Goal: Check status: Verify the current state of an ongoing process or item

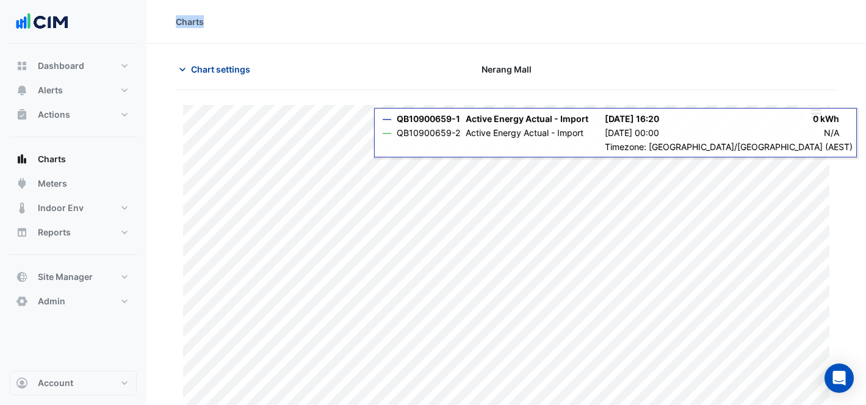
click at [244, 70] on span "Chart settings" at bounding box center [220, 69] width 59 height 13
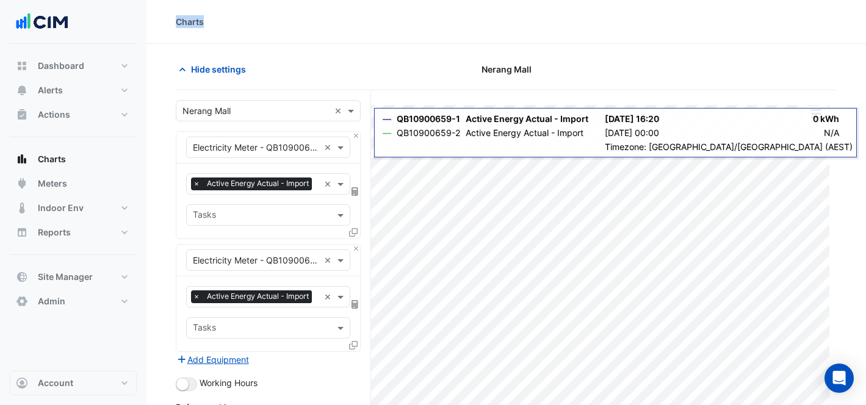
click at [233, 109] on input "text" at bounding box center [255, 111] width 147 height 13
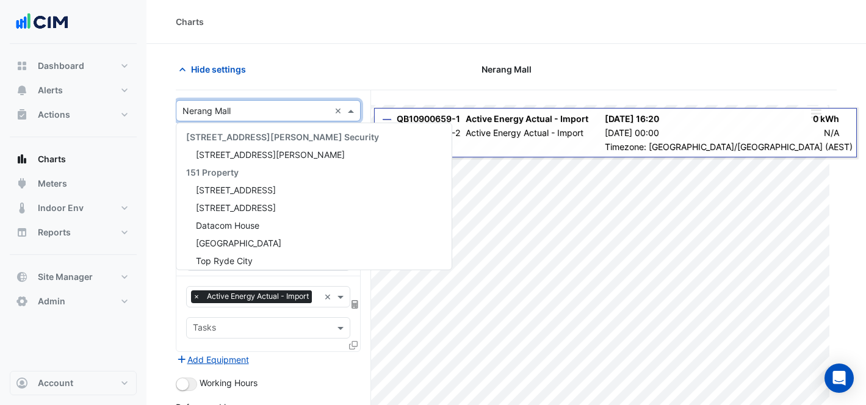
scroll to position [16801, 0]
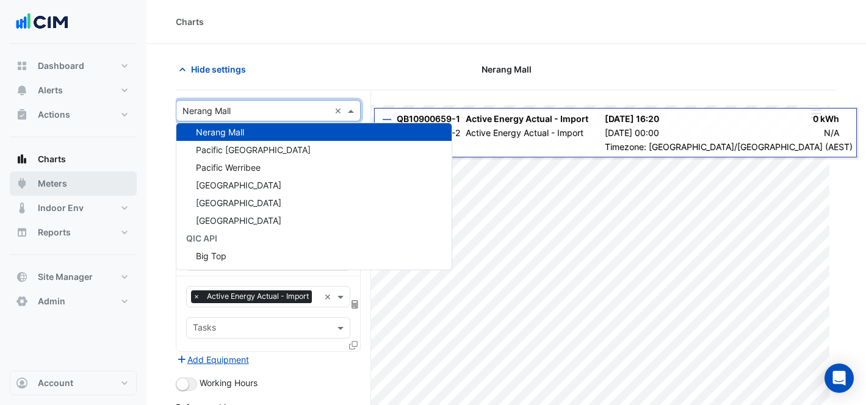
click at [85, 186] on button "Meters" at bounding box center [73, 183] width 127 height 24
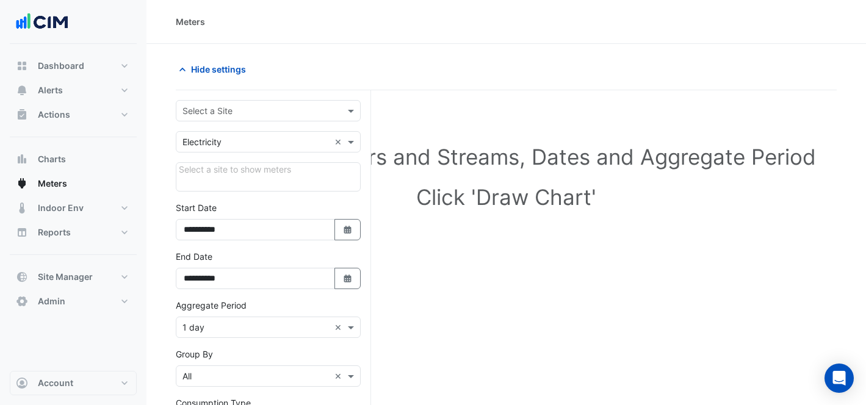
click at [280, 87] on div "Hide settings" at bounding box center [506, 75] width 661 height 32
click at [289, 93] on div "**********" at bounding box center [273, 336] width 195 height 493
click at [293, 111] on input "text" at bounding box center [255, 111] width 147 height 13
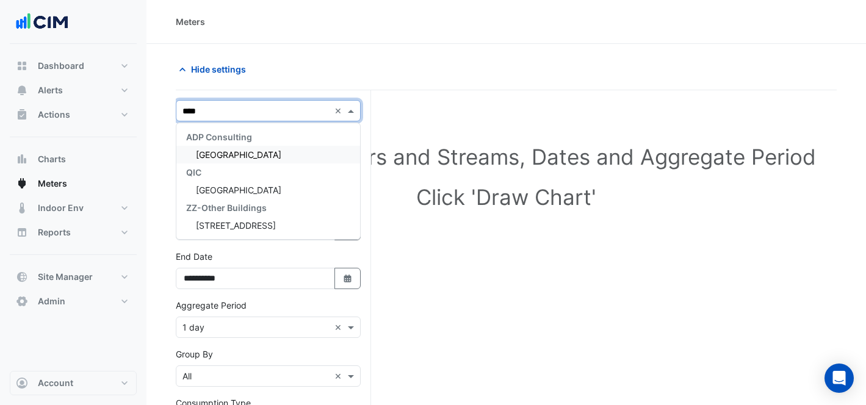
type input "*****"
click at [302, 148] on div "[GEOGRAPHIC_DATA]" at bounding box center [268, 155] width 184 height 18
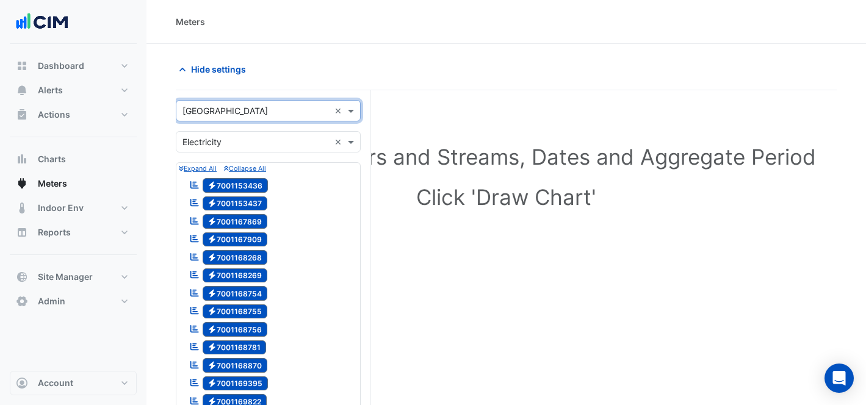
click at [275, 150] on div "× Electricity ×" at bounding box center [268, 141] width 185 height 21
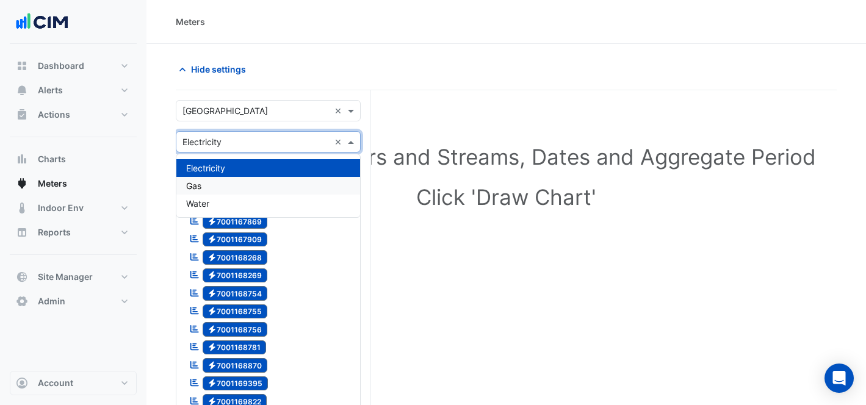
click at [253, 188] on div "Gas" at bounding box center [268, 186] width 184 height 18
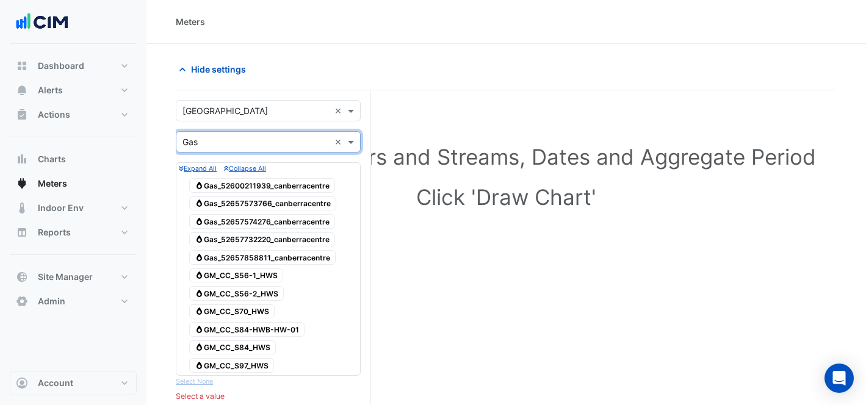
click at [283, 203] on span "Gas Gas_52657573766_canberracentre" at bounding box center [262, 204] width 147 height 15
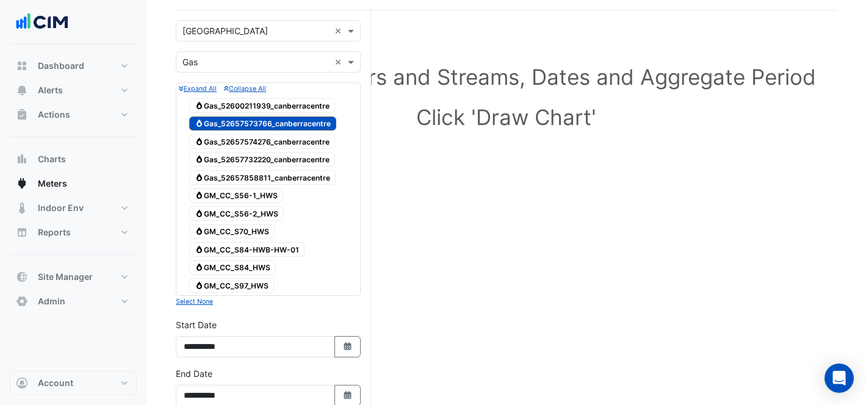
scroll to position [236, 0]
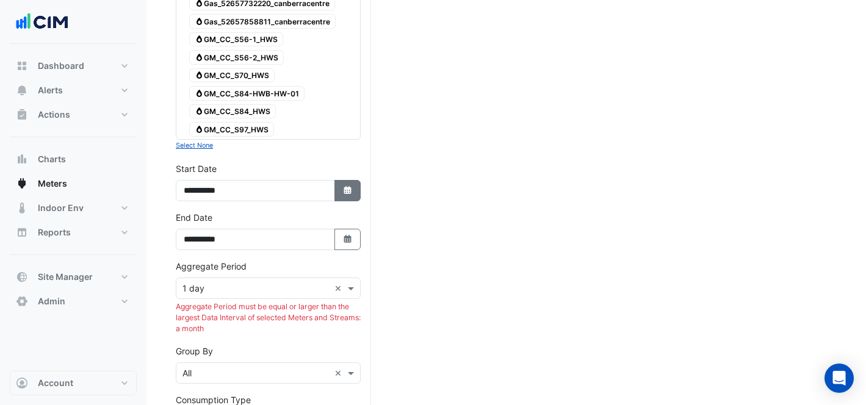
click at [344, 190] on icon "button" at bounding box center [347, 190] width 7 height 8
select select "*"
select select "****"
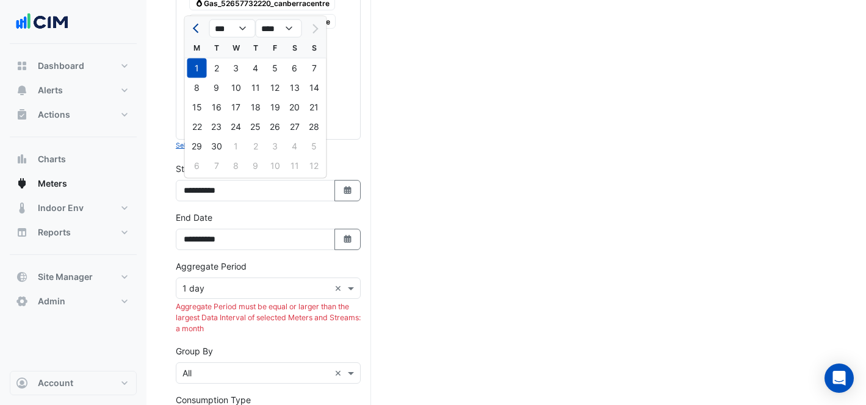
click at [206, 30] on div at bounding box center [197, 29] width 24 height 20
click at [200, 27] on span "Previous month" at bounding box center [197, 28] width 9 height 9
select select "*"
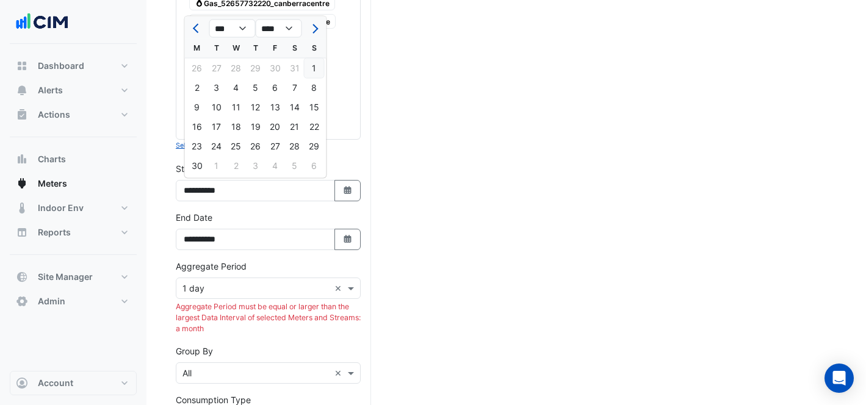
click at [306, 69] on div "1" at bounding box center [315, 69] width 20 height 20
type input "**********"
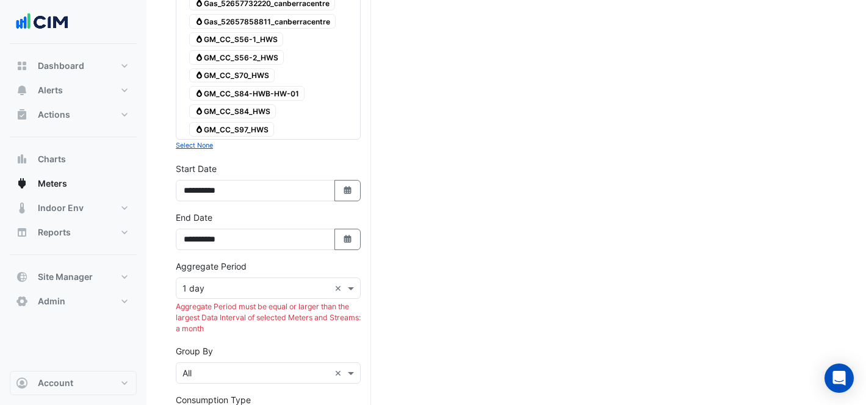
scroll to position [239, 0]
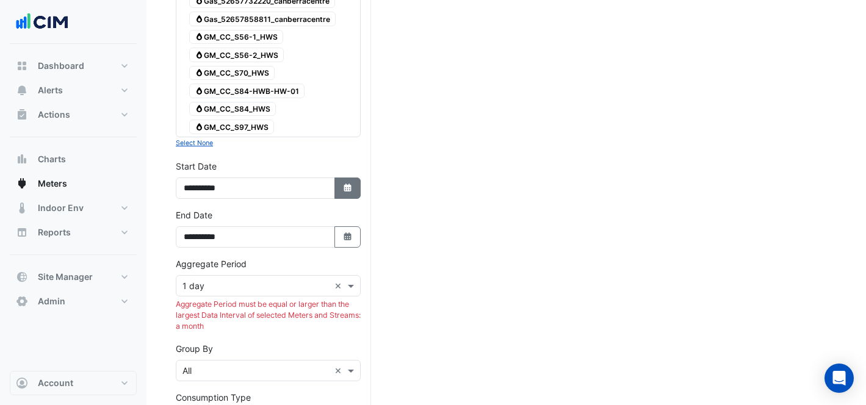
click at [347, 185] on icon "button" at bounding box center [347, 188] width 7 height 8
select select "*"
select select "****"
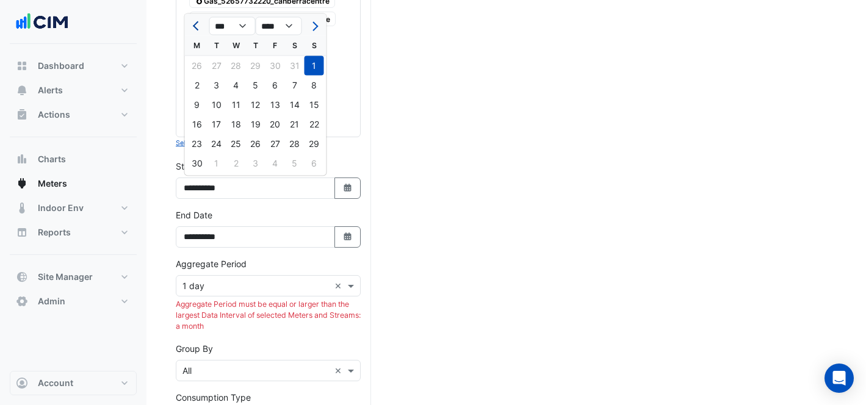
click at [193, 30] on button "Previous month" at bounding box center [197, 26] width 15 height 20
select select "*"
click at [246, 65] on div "1" at bounding box center [256, 66] width 20 height 20
type input "**********"
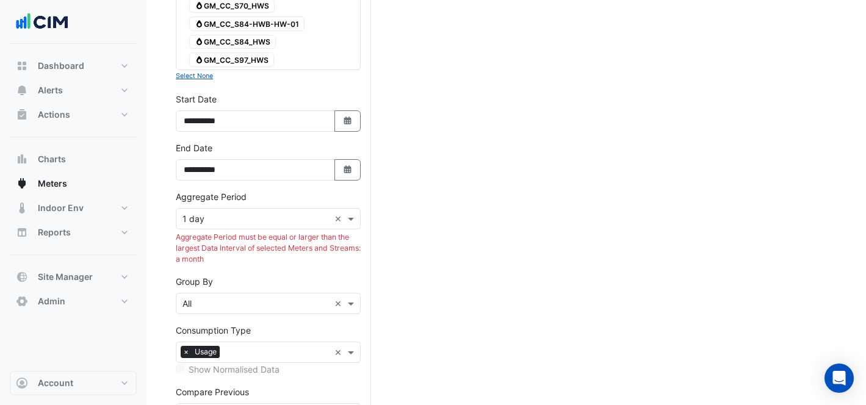
scroll to position [309, 0]
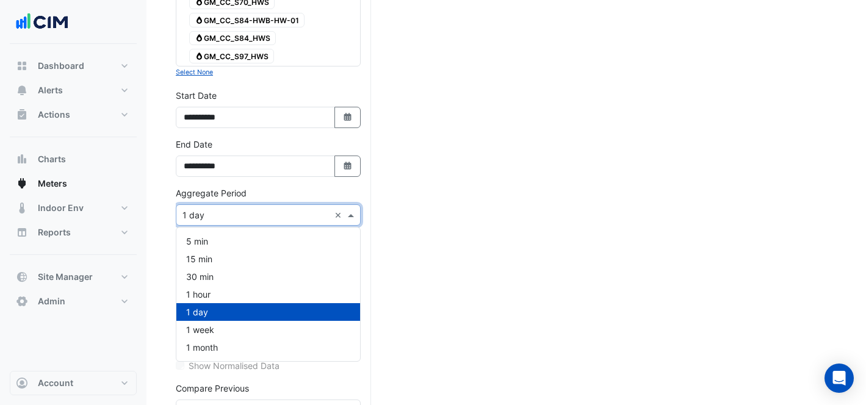
click at [212, 212] on input "text" at bounding box center [255, 215] width 147 height 13
click at [231, 345] on div "1 month" at bounding box center [268, 348] width 184 height 18
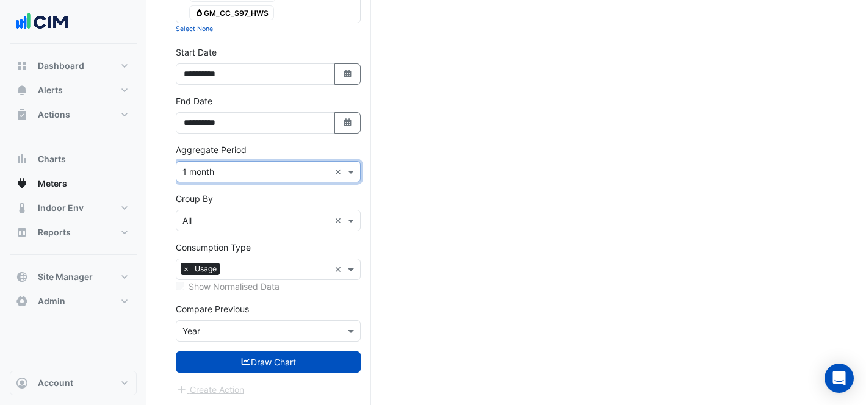
scroll to position [353, 0]
click at [225, 330] on input "text" at bounding box center [255, 331] width 147 height 13
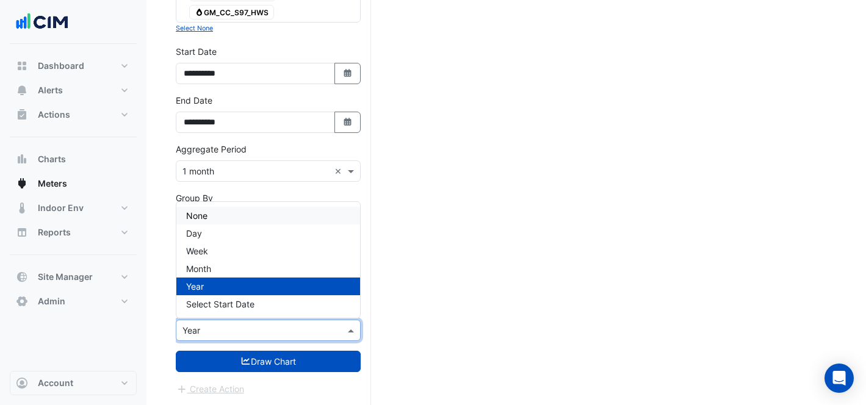
click at [211, 215] on div "None" at bounding box center [268, 216] width 184 height 18
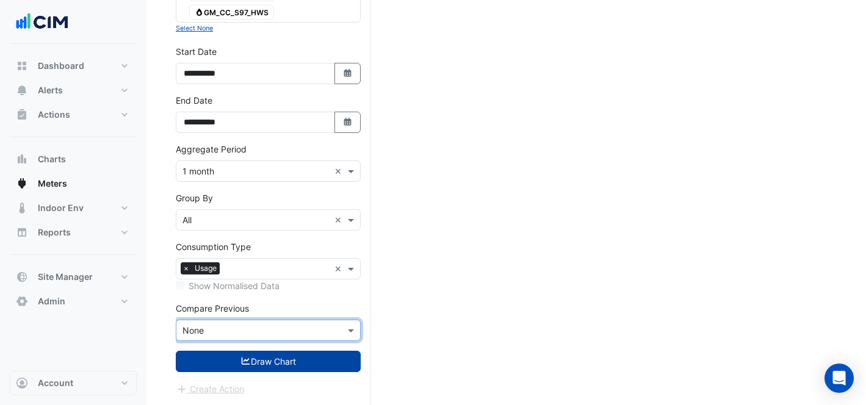
click at [244, 364] on icon "submit" at bounding box center [246, 361] width 9 height 7
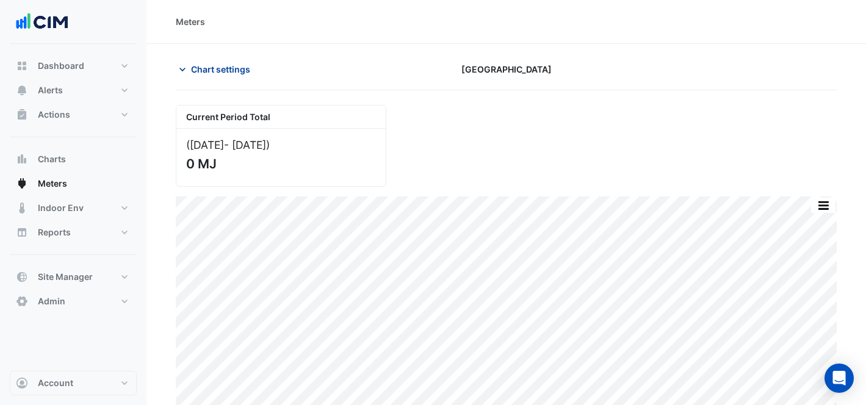
click at [222, 74] on span "Chart settings" at bounding box center [220, 69] width 59 height 13
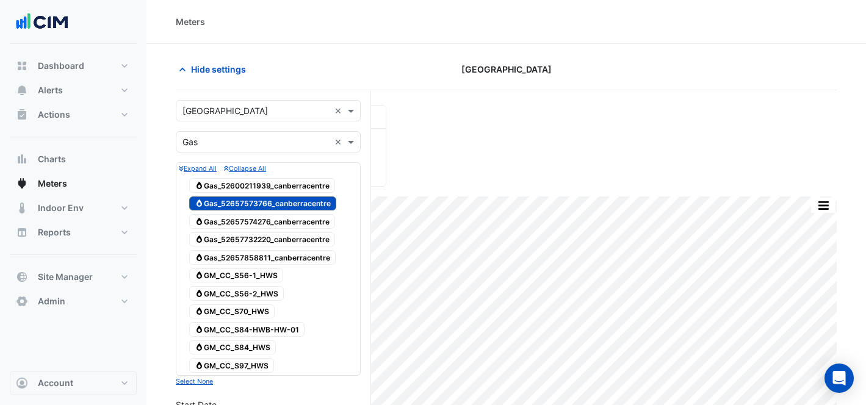
click at [253, 107] on input "text" at bounding box center [255, 111] width 147 height 13
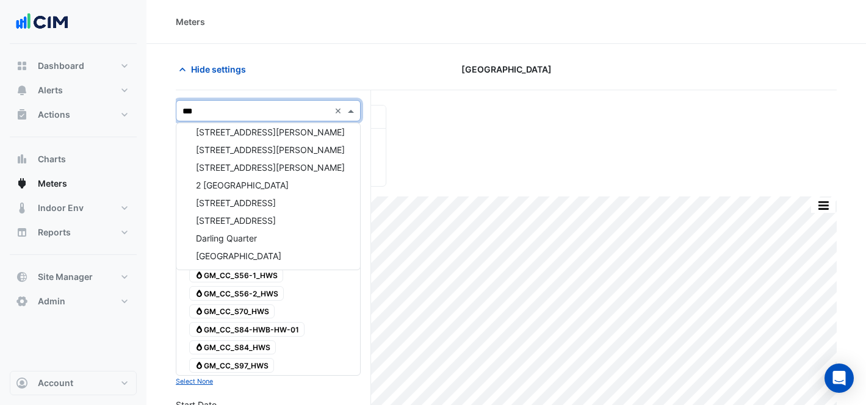
scroll to position [5, 0]
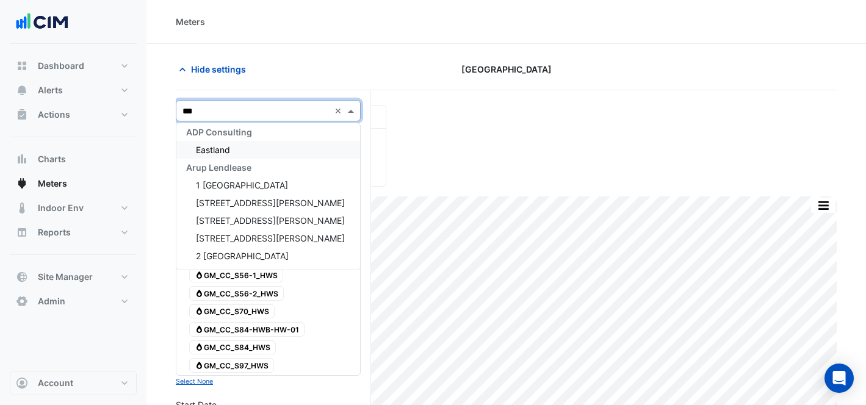
type input "****"
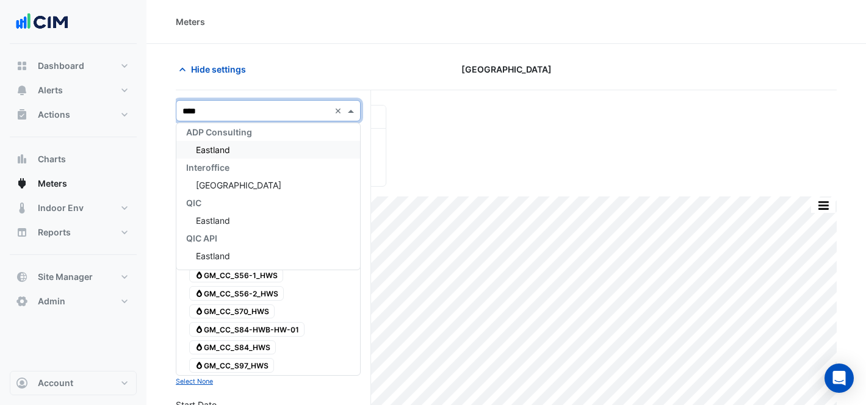
click at [273, 155] on div "Eastland" at bounding box center [268, 150] width 184 height 18
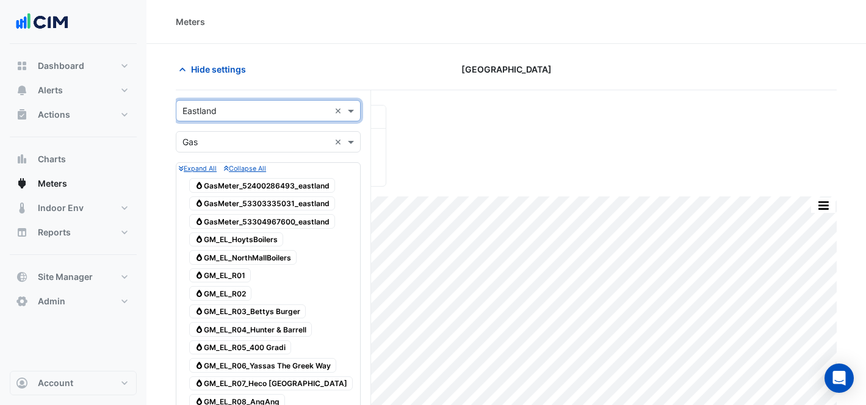
click at [299, 222] on span "Gas GasMeter_53304967600_eastland" at bounding box center [262, 221] width 146 height 15
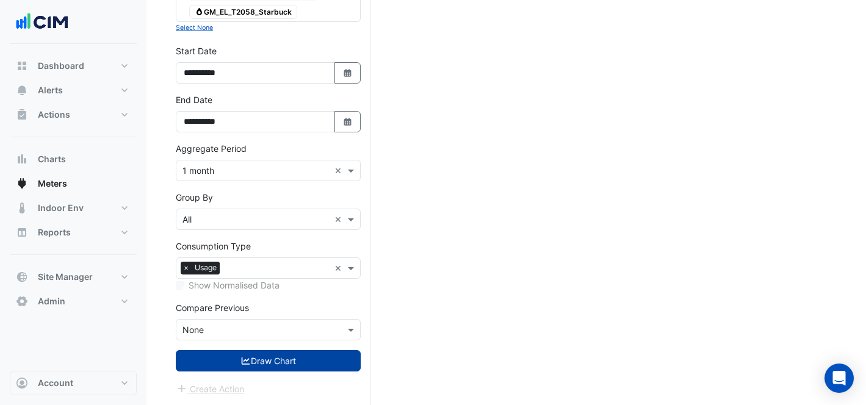
click at [265, 363] on button "Draw Chart" at bounding box center [268, 360] width 185 height 21
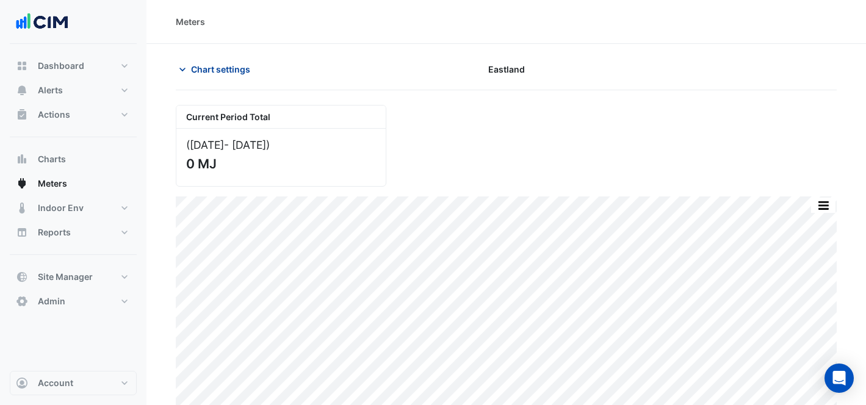
click at [248, 68] on span "Chart settings" at bounding box center [220, 69] width 59 height 13
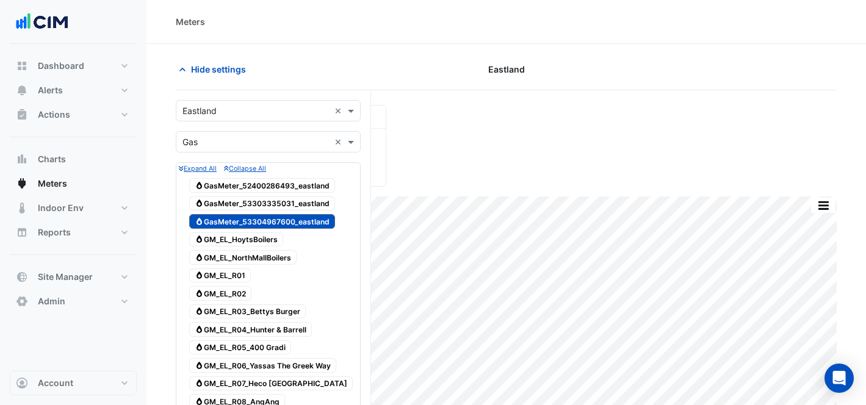
click at [247, 101] on div "× Eastland ×" at bounding box center [268, 110] width 185 height 21
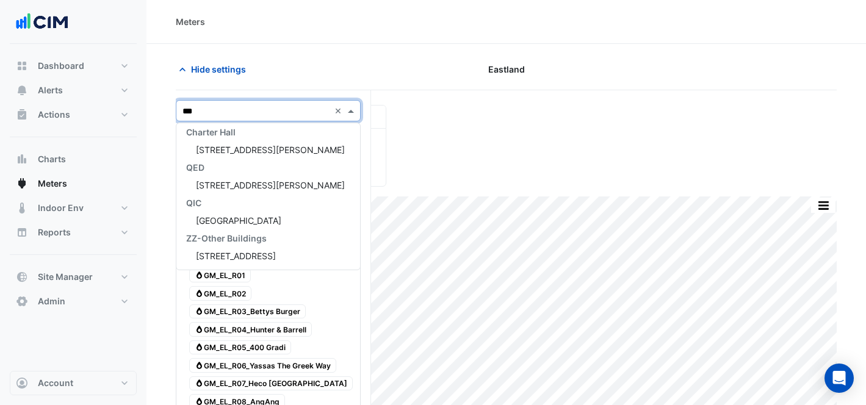
scroll to position [111, 0]
type input "****"
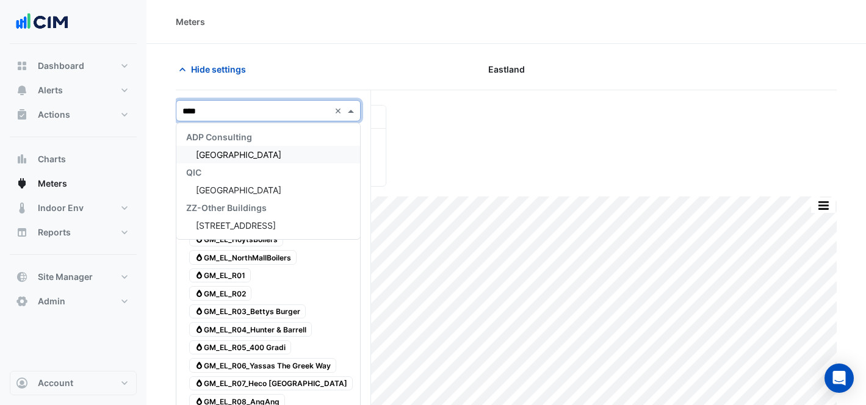
click at [276, 152] on div "[GEOGRAPHIC_DATA]" at bounding box center [268, 155] width 184 height 18
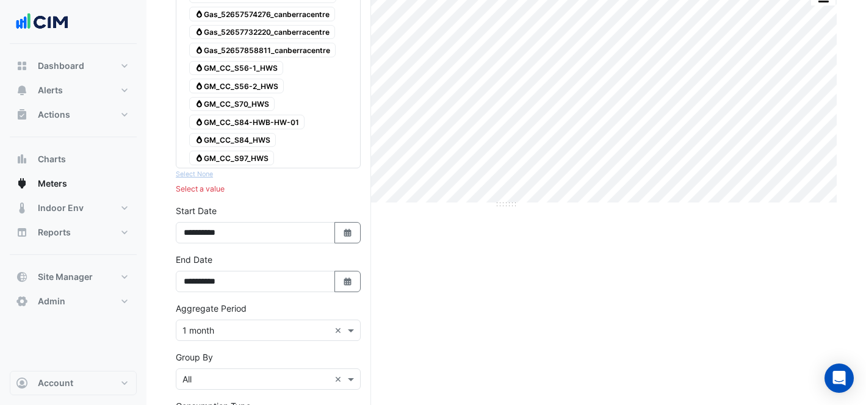
scroll to position [223, 0]
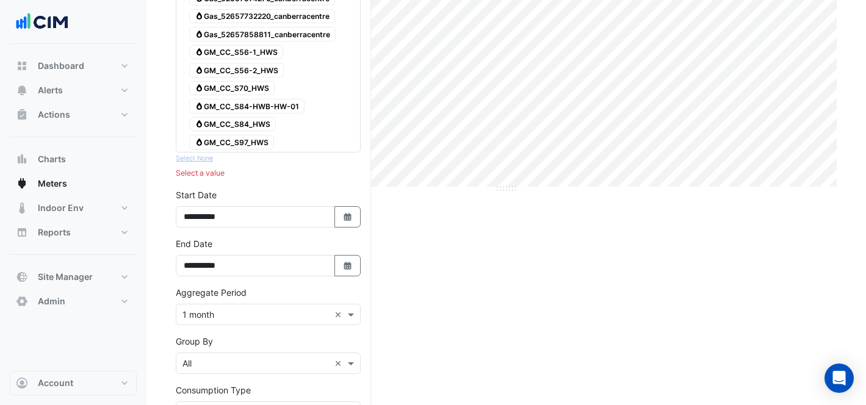
click at [259, 59] on div "Gas GM_CC_S56-1_HWS" at bounding box center [236, 52] width 100 height 17
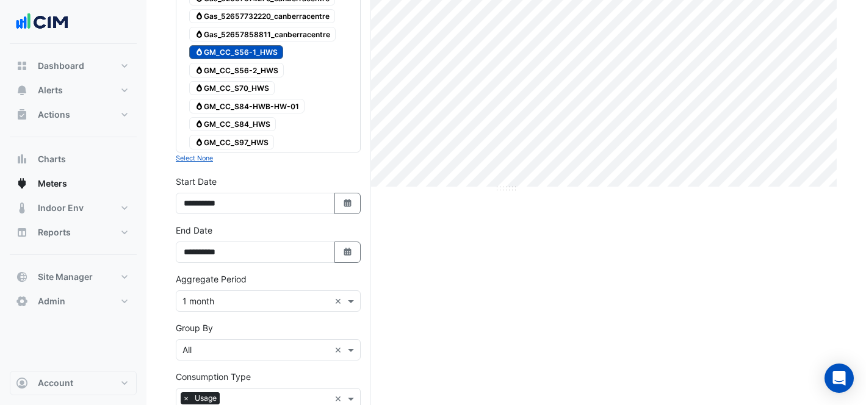
click at [267, 68] on span "Gas GM_CC_S56-2_HWS" at bounding box center [236, 70] width 95 height 15
click at [261, 84] on span "Gas GM_CC_S70_HWS" at bounding box center [231, 88] width 85 height 15
click at [270, 99] on span "Gas GM_CC_S84-HWB-HW-01" at bounding box center [246, 106] width 115 height 15
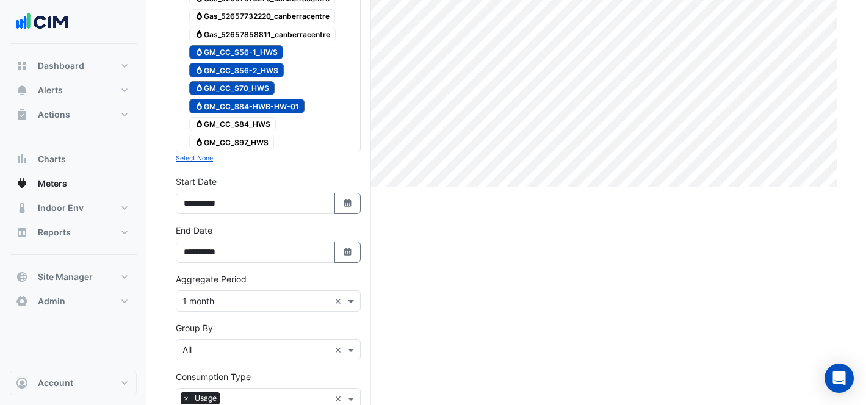
drag, startPoint x: 262, startPoint y: 120, endPoint x: 263, endPoint y: 131, distance: 11.6
click at [262, 120] on span "Gas GM_CC_S84_HWS" at bounding box center [232, 124] width 87 height 15
click at [262, 135] on span "Gas GM_CC_S97_HWS" at bounding box center [231, 142] width 85 height 15
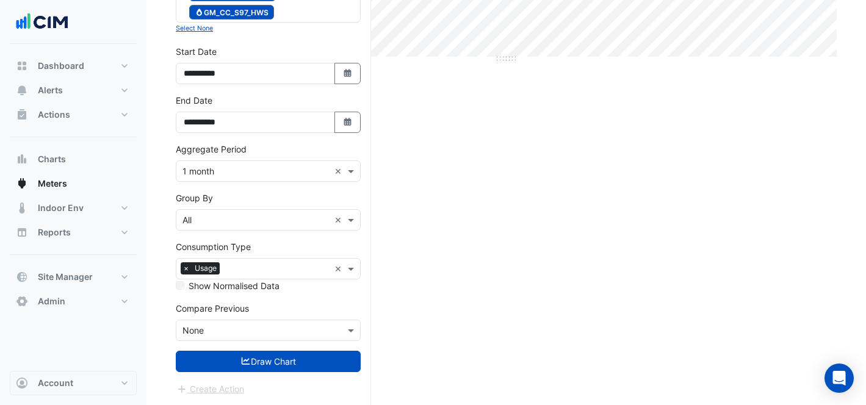
click at [309, 365] on button "Draw Chart" at bounding box center [268, 361] width 185 height 21
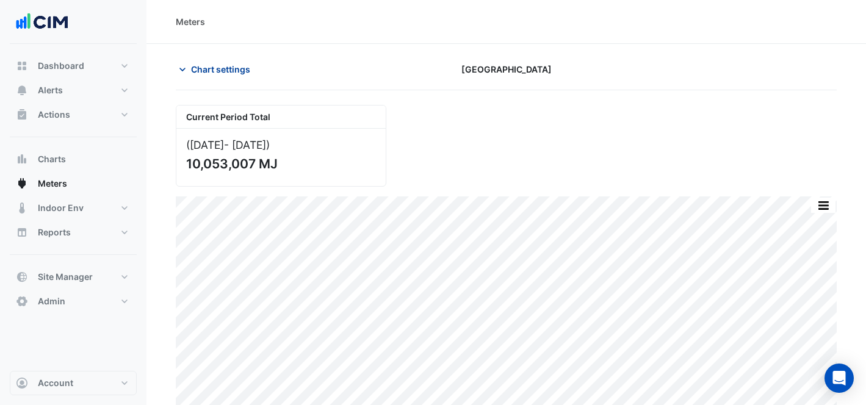
click at [213, 59] on button "Chart settings" at bounding box center [217, 69] width 82 height 21
